Goal: Navigation & Orientation: Understand site structure

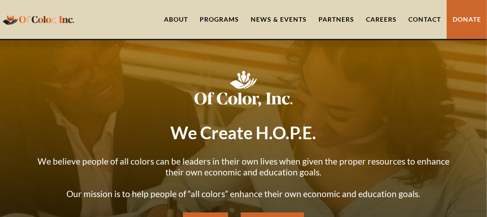
click at [182, 18] on link "About" at bounding box center [176, 19] width 36 height 39
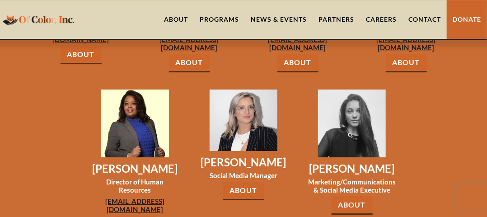
scroll to position [1039, 0]
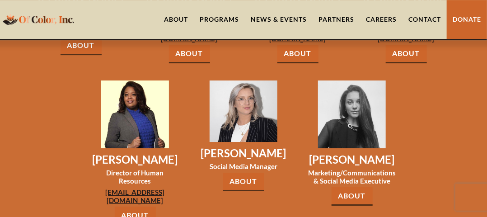
click at [182, 19] on link "About" at bounding box center [176, 19] width 36 height 39
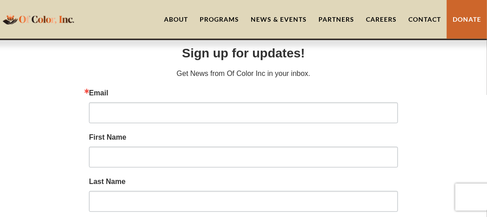
scroll to position [1911, 0]
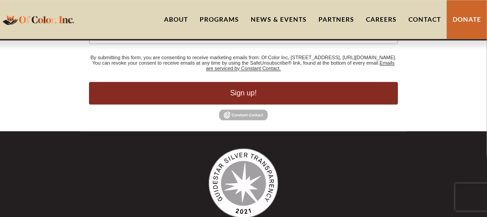
click at [227, 23] on div "Programs" at bounding box center [219, 19] width 39 height 9
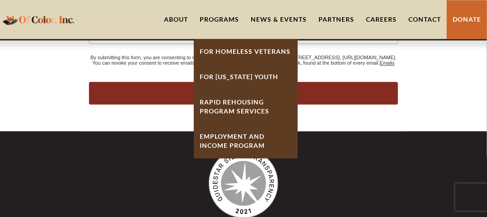
click at [178, 17] on link "About" at bounding box center [176, 19] width 36 height 39
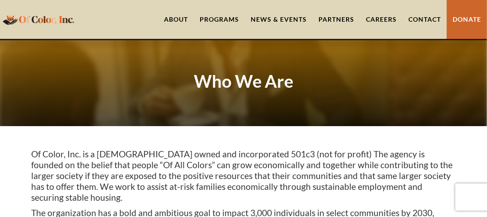
click at [213, 19] on div "Programs" at bounding box center [219, 19] width 39 height 9
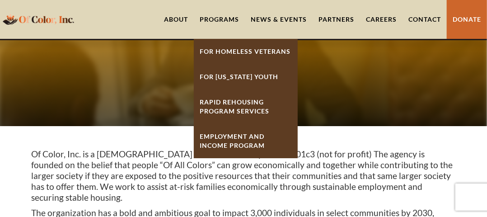
click at [270, 22] on link "News & Events" at bounding box center [279, 19] width 68 height 39
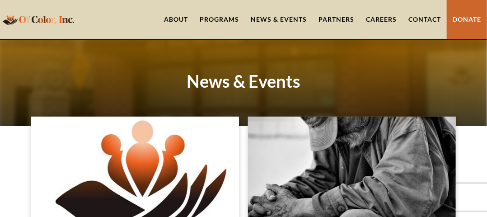
click at [338, 19] on link "Partners" at bounding box center [336, 19] width 47 height 39
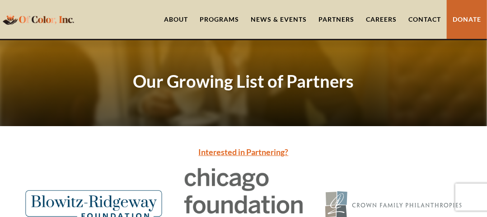
click at [382, 23] on link "Careers" at bounding box center [381, 19] width 42 height 39
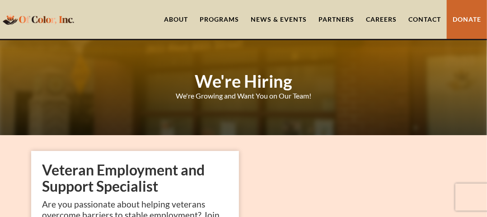
click at [433, 21] on link "Contact" at bounding box center [425, 19] width 44 height 39
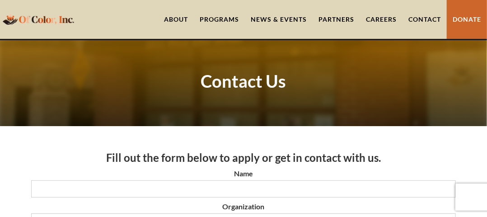
click at [178, 17] on link "About" at bounding box center [176, 19] width 36 height 39
